Goal: Find contact information: Find contact information

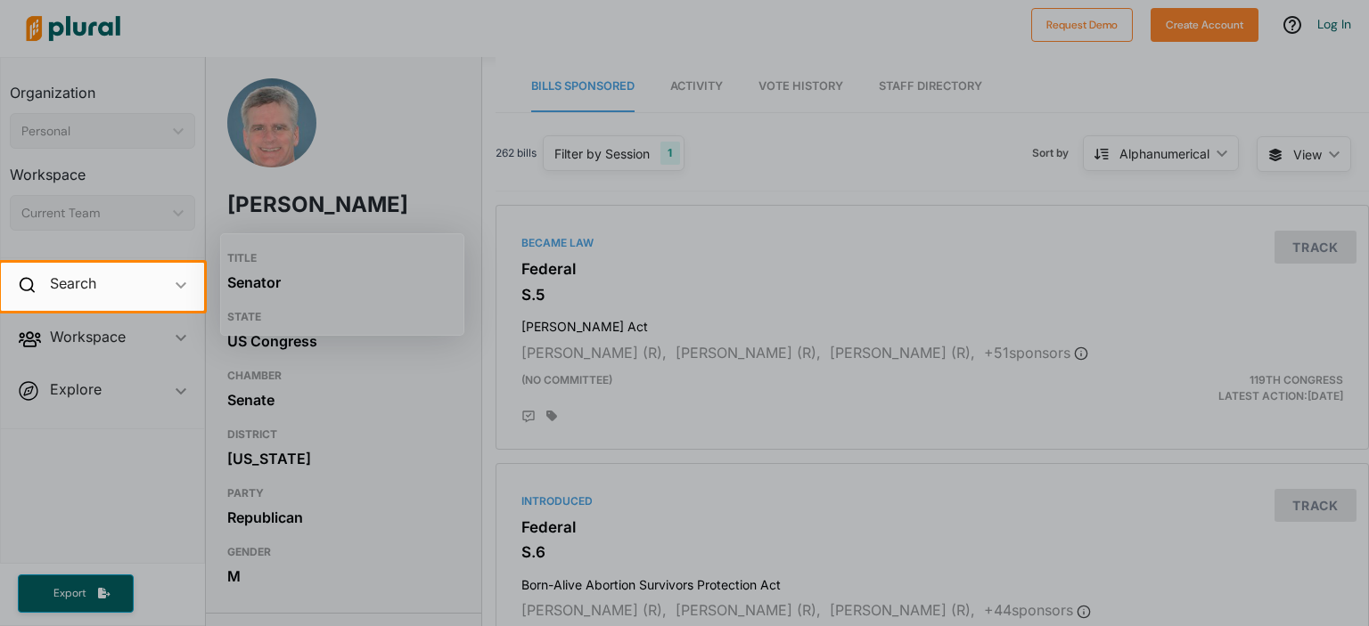
click at [419, 363] on div at bounding box center [684, 468] width 1369 height 315
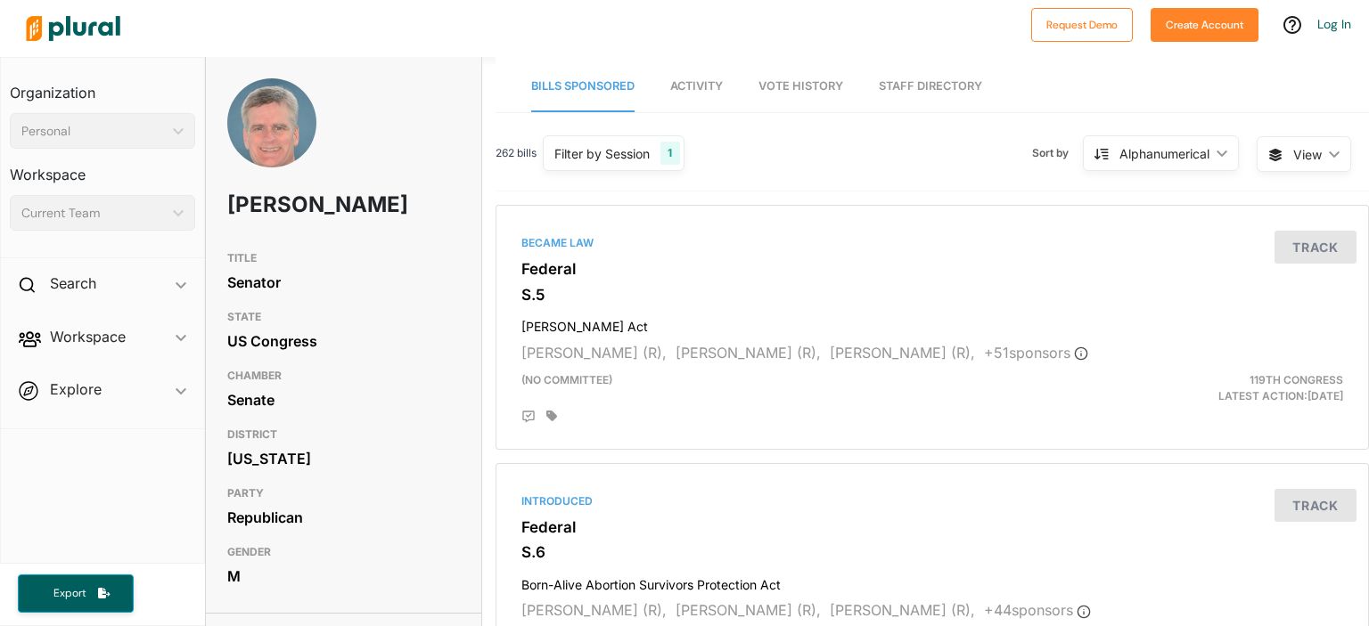
click at [927, 85] on link "Staff Directory" at bounding box center [930, 86] width 103 height 51
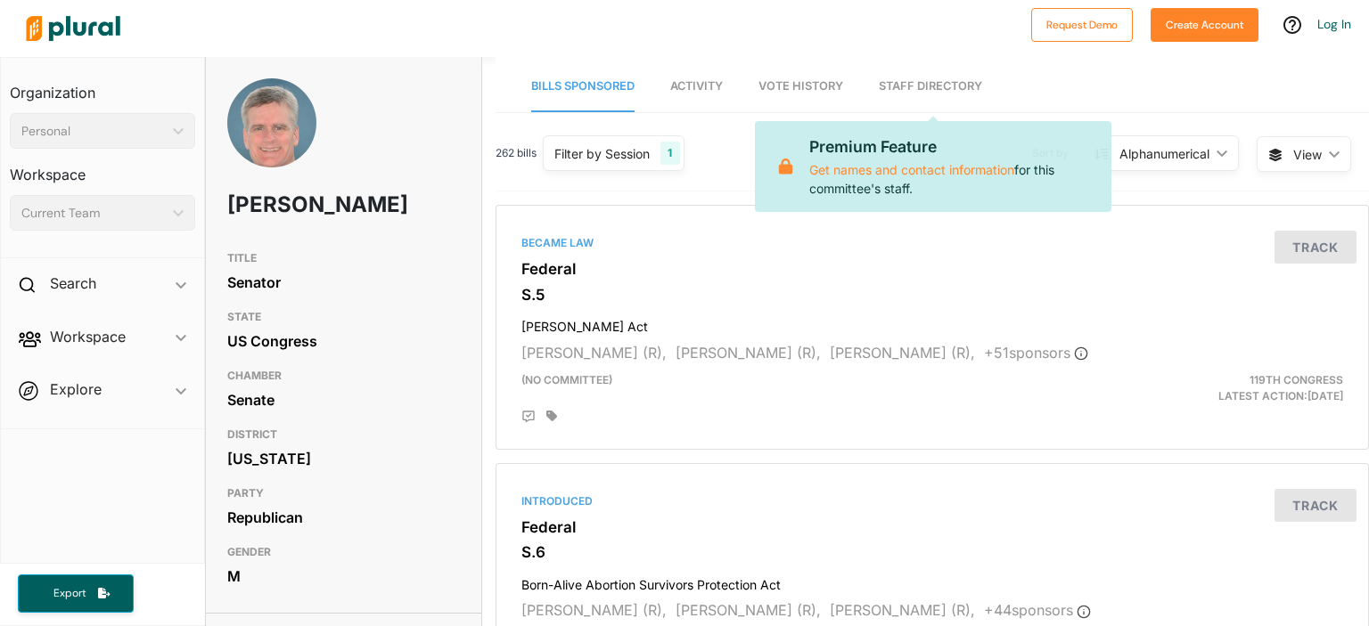
click at [927, 85] on link "Staff Directory" at bounding box center [930, 86] width 103 height 51
click at [952, 168] on link "Get names and contact information" at bounding box center [911, 169] width 205 height 15
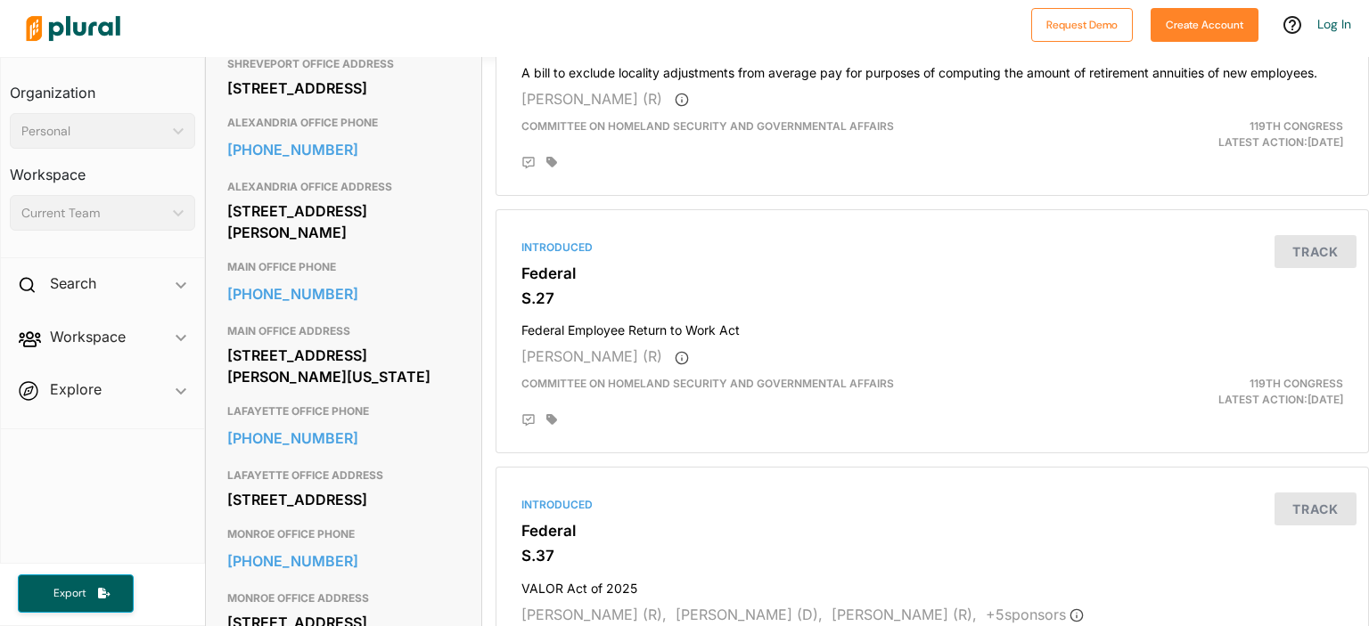
scroll to position [1069, 0]
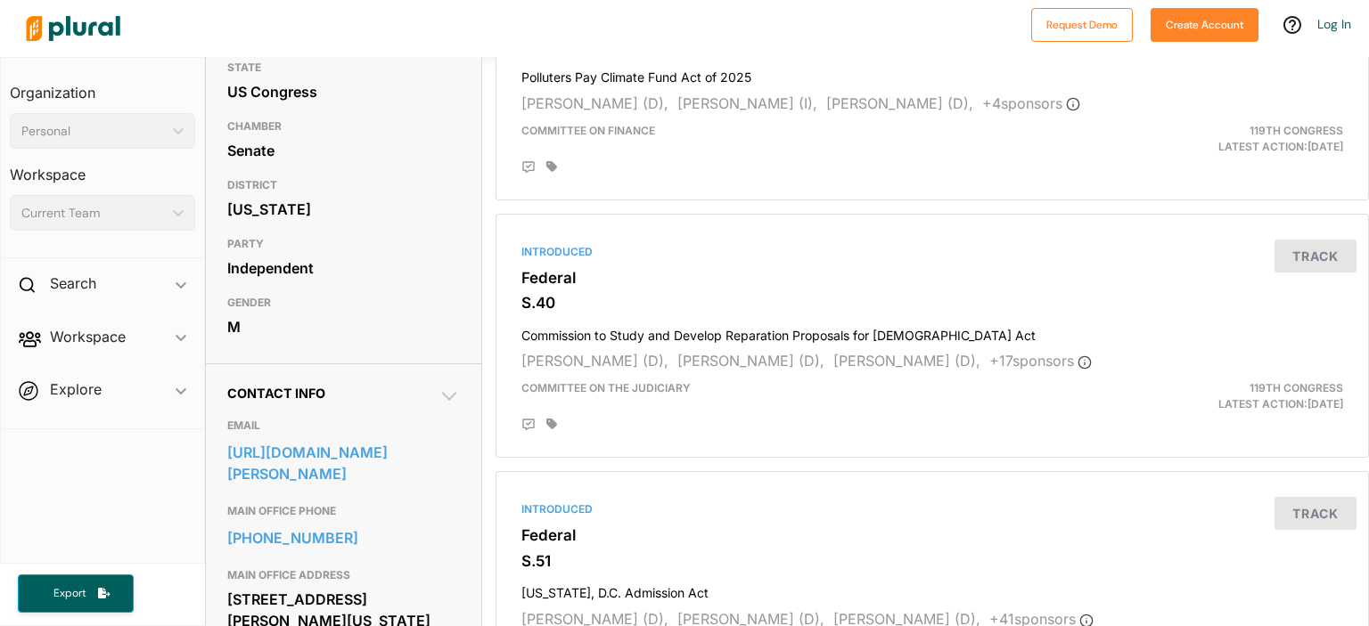
scroll to position [267, 0]
